Goal: Task Accomplishment & Management: Manage account settings

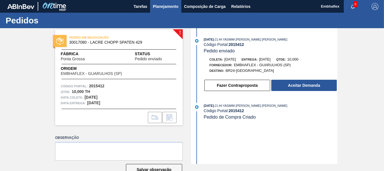
click at [173, 2] on button "Planejamento" at bounding box center [165, 6] width 31 height 13
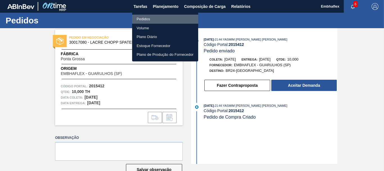
click at [168, 18] on li "Pedidos" at bounding box center [165, 19] width 66 height 9
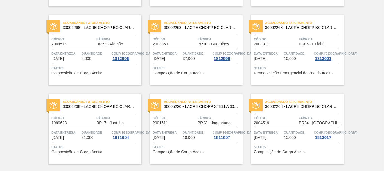
scroll to position [506, 0]
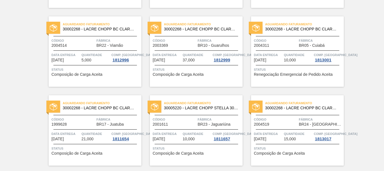
click at [200, 113] on div "Aguardando Faturamento 30005220 - LACRE CHOPP STELLA 30L IN65 Código 2001611 Fá…" at bounding box center [196, 130] width 93 height 70
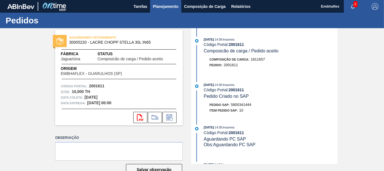
click at [163, 3] on button "Planejamento" at bounding box center [165, 6] width 31 height 13
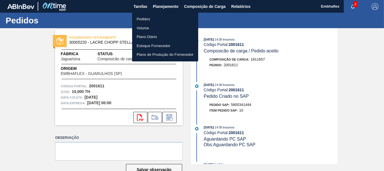
click at [159, 17] on li "Pedidos" at bounding box center [165, 19] width 66 height 9
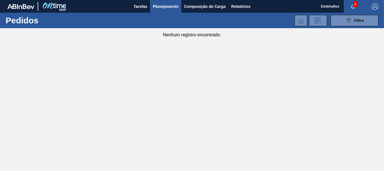
click at [163, 5] on span "Planejamento" at bounding box center [166, 6] width 26 height 7
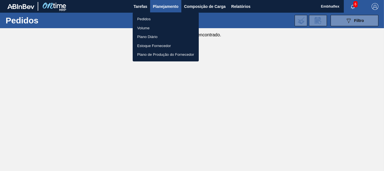
click at [160, 21] on li "Pedidos" at bounding box center [166, 19] width 66 height 9
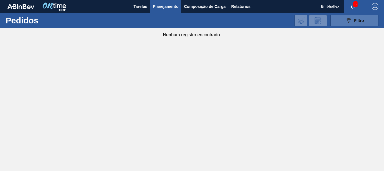
click at [339, 21] on button "089F7B8B-B2A5-4AFE-B5C0-19BA573D28AC Filtro" at bounding box center [355, 20] width 48 height 11
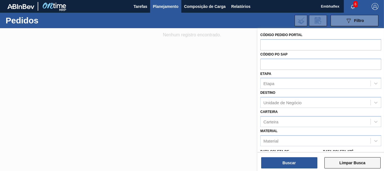
click at [329, 163] on button "Limpar Busca" at bounding box center [353, 162] width 56 height 11
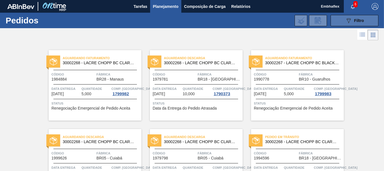
click at [346, 21] on icon "089F7B8B-B2A5-4AFE-B5C0-19BA573D28AC" at bounding box center [349, 20] width 7 height 7
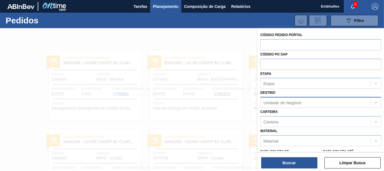
click at [309, 101] on div "Unidade de Negócio" at bounding box center [316, 102] width 110 height 8
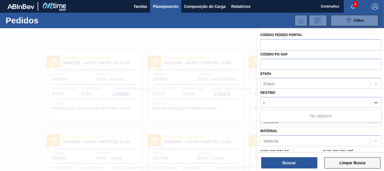
type input "r"
click at [337, 161] on button "Limpar Busca" at bounding box center [353, 162] width 56 height 11
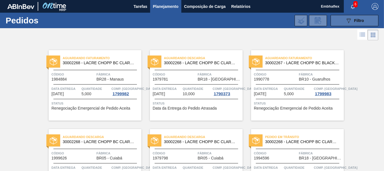
click at [344, 24] on button "089F7B8B-B2A5-4AFE-B5C0-19BA573D28AC Filtro" at bounding box center [355, 20] width 48 height 11
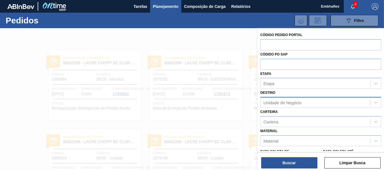
click at [289, 100] on div "Unidade de Negócio" at bounding box center [316, 102] width 110 height 8
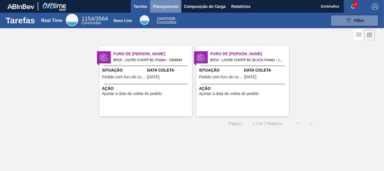
click at [160, 6] on span "Planejamento" at bounding box center [166, 6] width 26 height 7
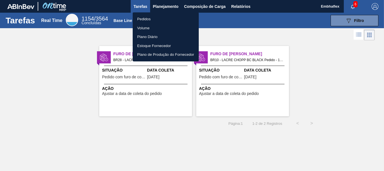
click at [340, 77] on div at bounding box center [192, 85] width 384 height 171
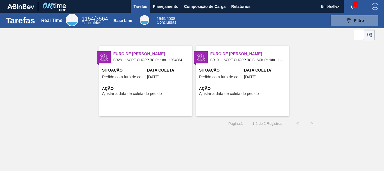
click at [171, 93] on div "Ação Ajustar a data de coleta do pedido" at bounding box center [146, 91] width 89 height 10
click at [156, 6] on span "Planejamento" at bounding box center [166, 6] width 26 height 7
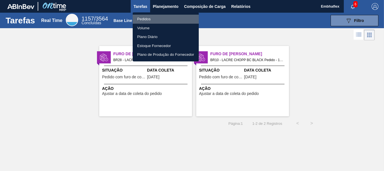
click at [161, 17] on li "Pedidos" at bounding box center [166, 19] width 66 height 9
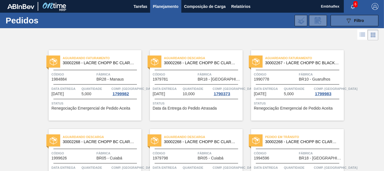
click at [346, 24] on button "089F7B8B-B2A5-4AFE-B5C0-19BA573D28AC Filtro" at bounding box center [355, 20] width 48 height 11
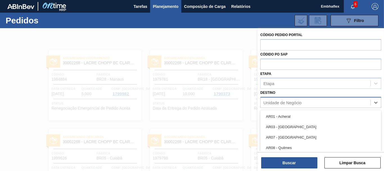
scroll to position [26, 0]
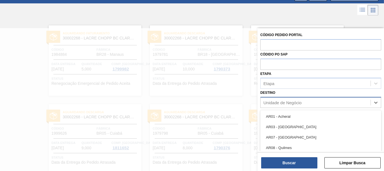
click at [309, 98] on div "Unidade de Negócio" at bounding box center [321, 102] width 121 height 11
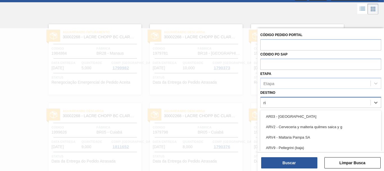
type input "rio"
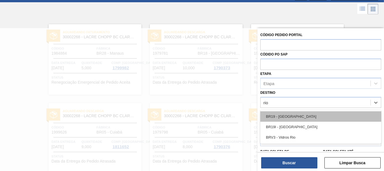
click at [297, 116] on div "BR19 - [GEOGRAPHIC_DATA]" at bounding box center [321, 116] width 121 height 10
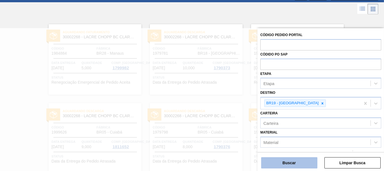
click at [296, 160] on button "Buscar" at bounding box center [289, 162] width 56 height 11
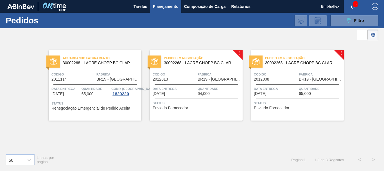
scroll to position [0, 0]
click at [210, 103] on span "Status" at bounding box center [197, 103] width 89 height 6
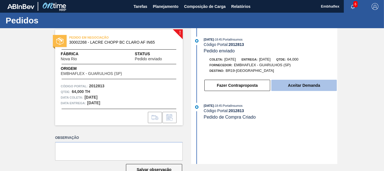
click at [296, 86] on button "Aceitar Demanda" at bounding box center [305, 85] width 66 height 11
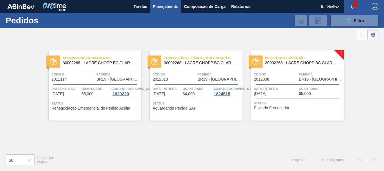
click at [273, 76] on span "Código" at bounding box center [276, 74] width 44 height 6
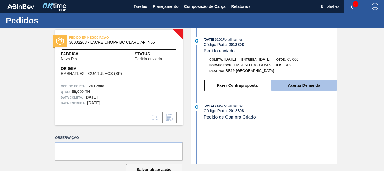
click at [297, 84] on button "Aceitar Demanda" at bounding box center [305, 85] width 66 height 11
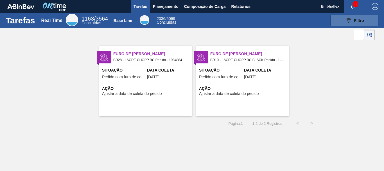
click at [356, 19] on span "Filtro" at bounding box center [360, 20] width 10 height 5
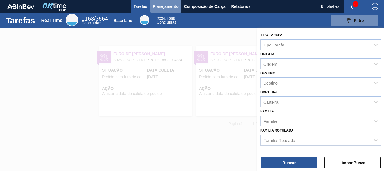
click at [168, 8] on span "Planejamento" at bounding box center [166, 6] width 26 height 7
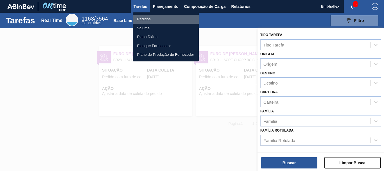
click at [165, 19] on li "Pedidos" at bounding box center [166, 19] width 66 height 9
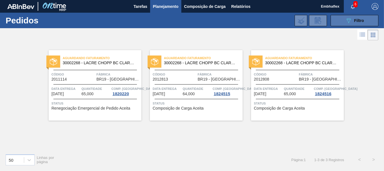
click at [355, 25] on button "089F7B8B-B2A5-4AFE-B5C0-19BA573D28AC Filtro" at bounding box center [355, 20] width 48 height 11
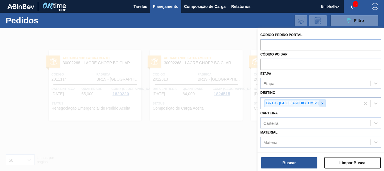
click at [320, 105] on div at bounding box center [323, 103] width 6 height 7
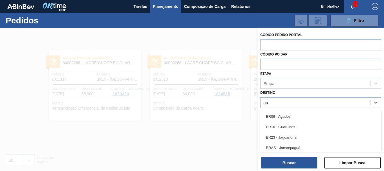
type input "gua"
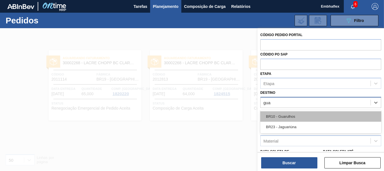
click at [299, 113] on div "BR10 - Guarulhos" at bounding box center [321, 116] width 121 height 10
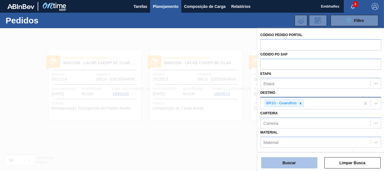
click at [298, 159] on button "Buscar" at bounding box center [289, 162] width 56 height 11
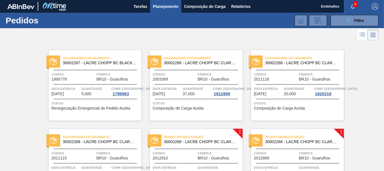
click at [366, 116] on div "Aguardando Faturamento 30002267 - LACRE CHOPP BC BLACK AF IN65 Código 1990778 F…" at bounding box center [192, 121] width 384 height 158
click at [342, 17] on button "089F7B8B-B2A5-4AFE-B5C0-19BA573D28AC Filtro" at bounding box center [355, 20] width 48 height 11
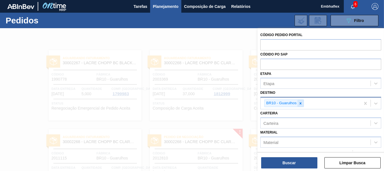
click at [302, 103] on icon at bounding box center [301, 103] width 4 height 4
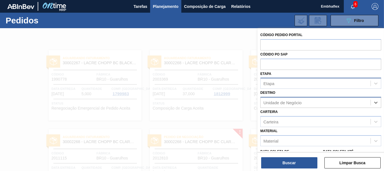
scroll to position [7, 0]
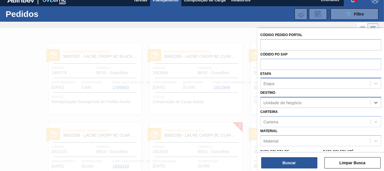
click at [326, 80] on div "Etapa" at bounding box center [316, 83] width 110 height 8
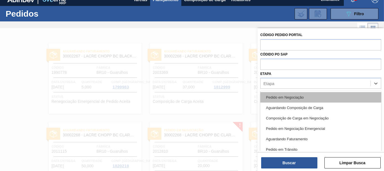
click at [308, 97] on div "Pedido em Negociação" at bounding box center [321, 97] width 121 height 10
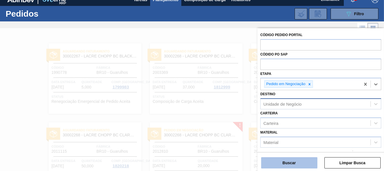
click at [293, 161] on button "Buscar" at bounding box center [289, 162] width 56 height 11
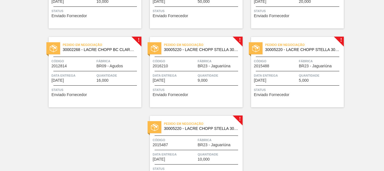
scroll to position [81, 0]
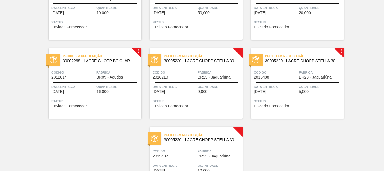
click at [103, 102] on span "Status" at bounding box center [95, 101] width 89 height 6
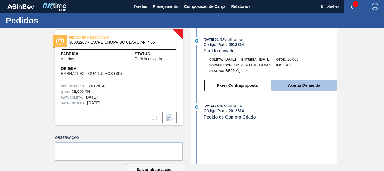
click at [311, 83] on button "Aceitar Demanda" at bounding box center [305, 85] width 66 height 11
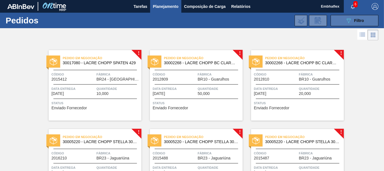
click at [348, 24] on icon "089F7B8B-B2A5-4AFE-B5C0-19BA573D28AC" at bounding box center [349, 20] width 7 height 7
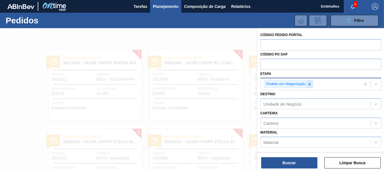
click at [311, 86] on icon at bounding box center [310, 84] width 4 height 4
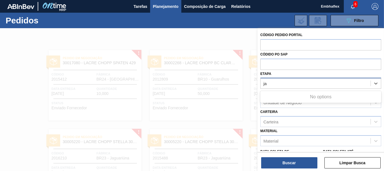
type input "j"
click at [328, 75] on div "Etapa Etapa" at bounding box center [321, 79] width 121 height 19
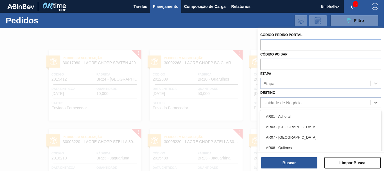
click at [304, 107] on div "Unidade de Negócio" at bounding box center [321, 102] width 121 height 11
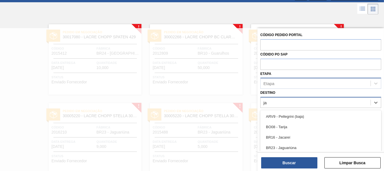
type input "jag"
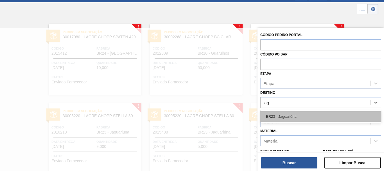
click at [305, 115] on div "BR23 - Jaguariúna" at bounding box center [321, 116] width 121 height 10
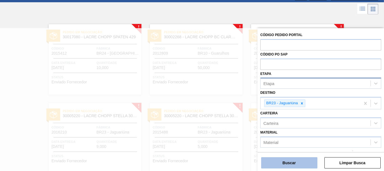
click at [293, 164] on button "Buscar" at bounding box center [289, 162] width 56 height 11
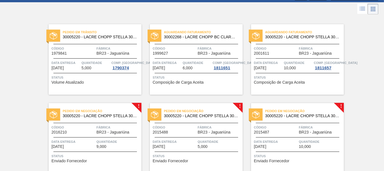
click at [105, 79] on span "Status" at bounding box center [95, 78] width 89 height 6
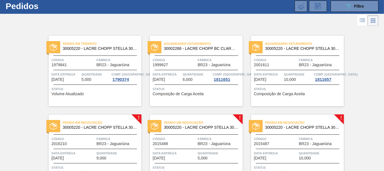
scroll to position [15, 0]
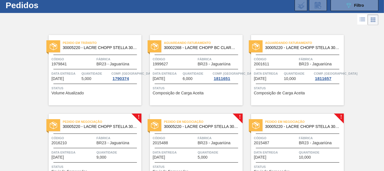
click at [291, 78] on span "10,000" at bounding box center [290, 79] width 12 height 4
